Goal: Task Accomplishment & Management: Complete application form

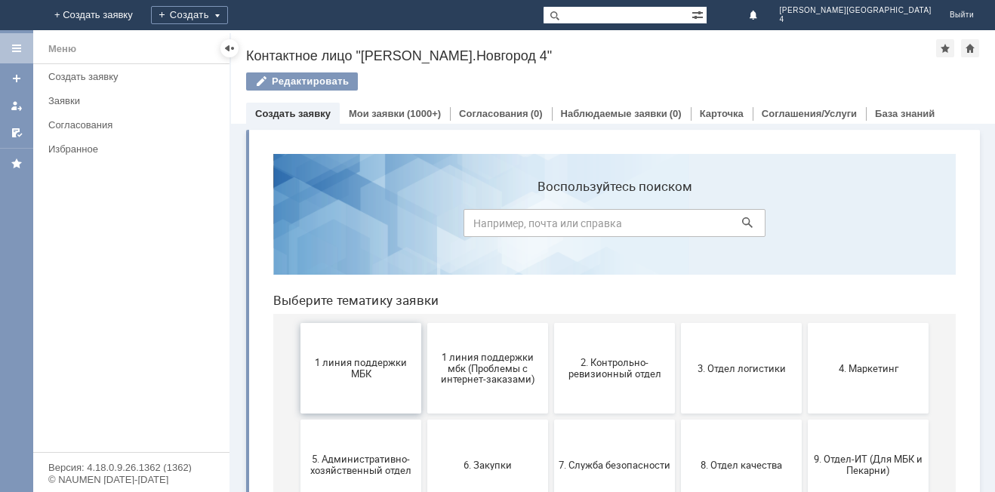
click at [362, 360] on span "1 линия поддержки МБК" at bounding box center [361, 368] width 112 height 23
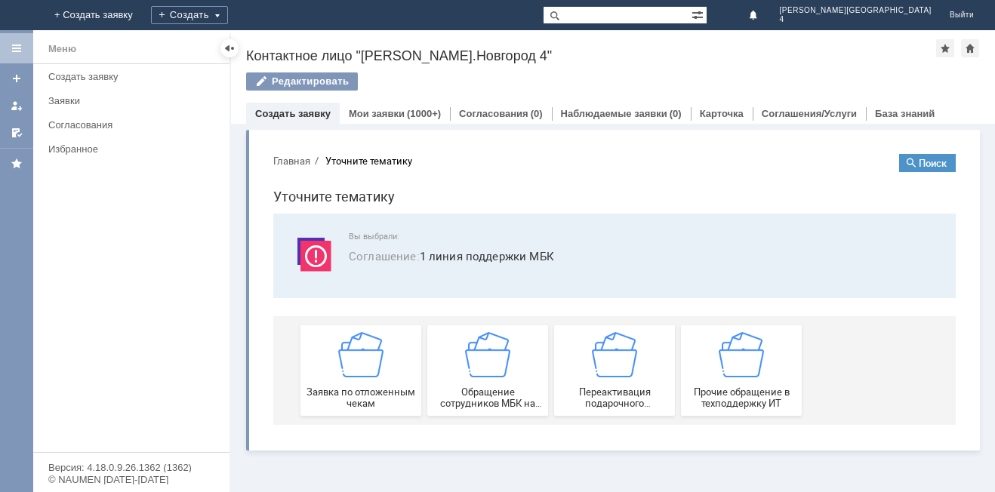
click at [362, 360] on div "Заявка по отложенным чекам" at bounding box center [361, 370] width 112 height 77
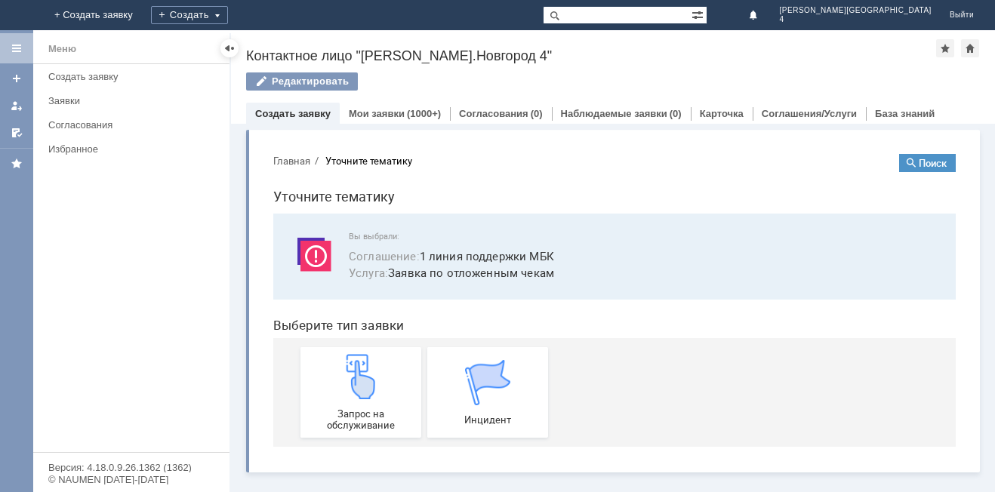
click at [362, 360] on img at bounding box center [360, 376] width 45 height 45
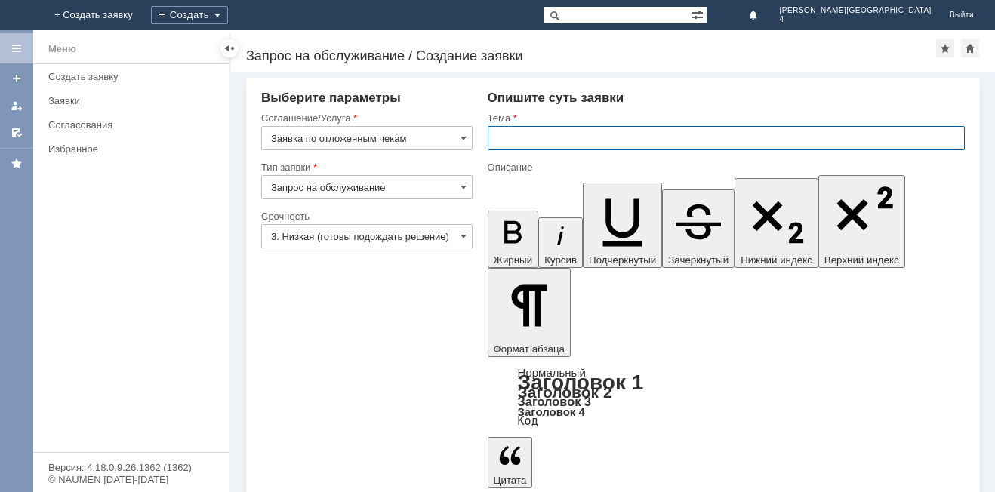
click at [528, 143] on input "text" at bounding box center [726, 138] width 477 height 24
type input "отложенный чек"
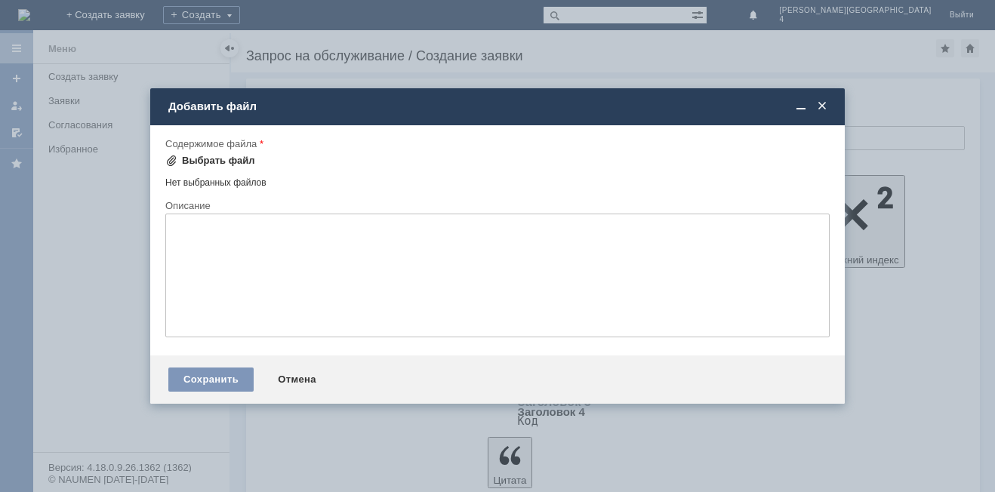
click at [189, 159] on div "Выбрать файл" at bounding box center [218, 161] width 73 height 12
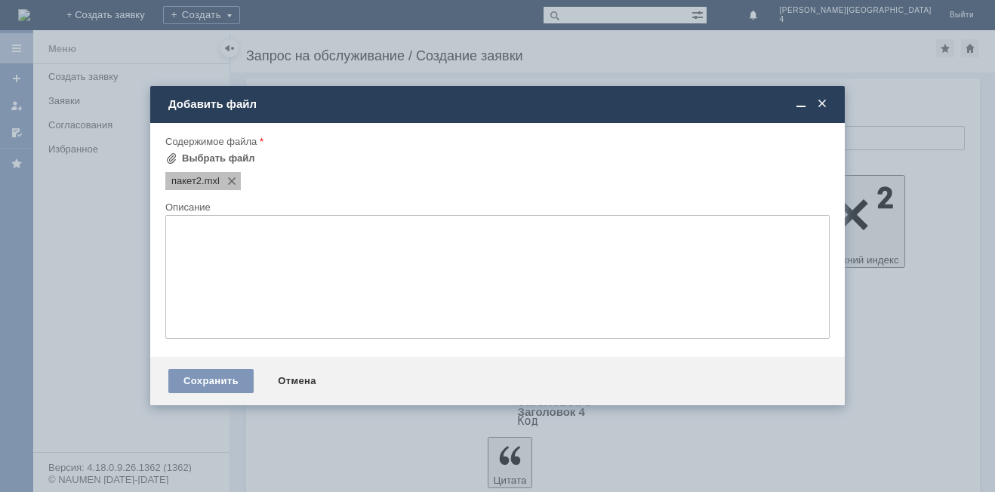
click at [206, 183] on span ".mxl" at bounding box center [211, 181] width 18 height 12
click at [171, 151] on div "Выбрать файл" at bounding box center [210, 158] width 90 height 18
click at [173, 146] on div "Содержимое файла" at bounding box center [495, 142] width 661 height 10
click at [168, 157] on span at bounding box center [171, 158] width 12 height 12
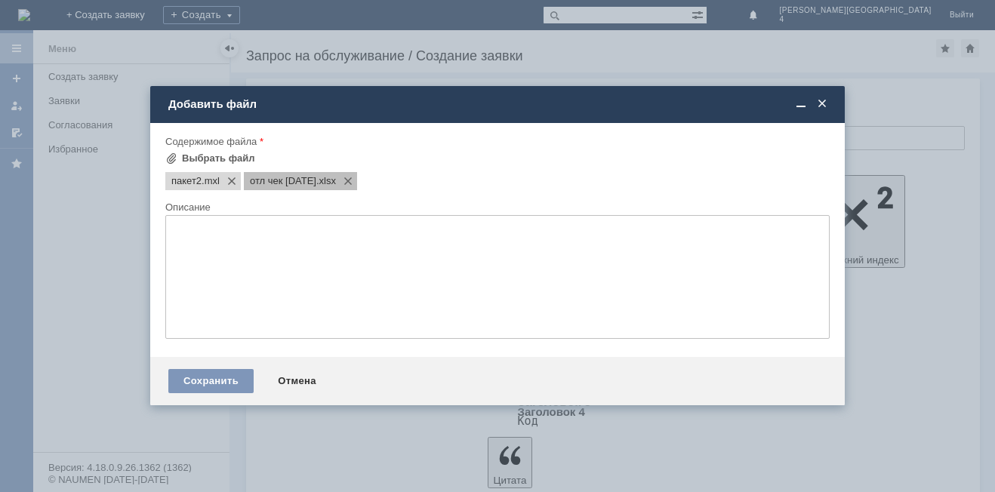
click at [241, 173] on div "отл чек [DATE] .xlsx" at bounding box center [202, 181] width 75 height 18
click at [354, 176] on span at bounding box center [345, 181] width 18 height 12
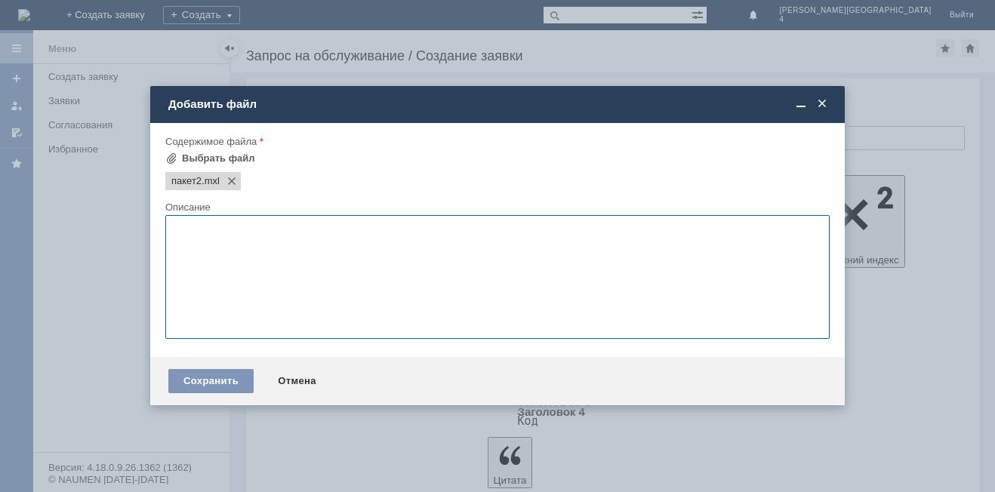
click at [282, 291] on textarea at bounding box center [497, 277] width 664 height 124
type textarea "пакет 2 шт."
click at [229, 371] on div "Сохранить" at bounding box center [210, 381] width 85 height 24
